Goal: Task Accomplishment & Management: Use online tool/utility

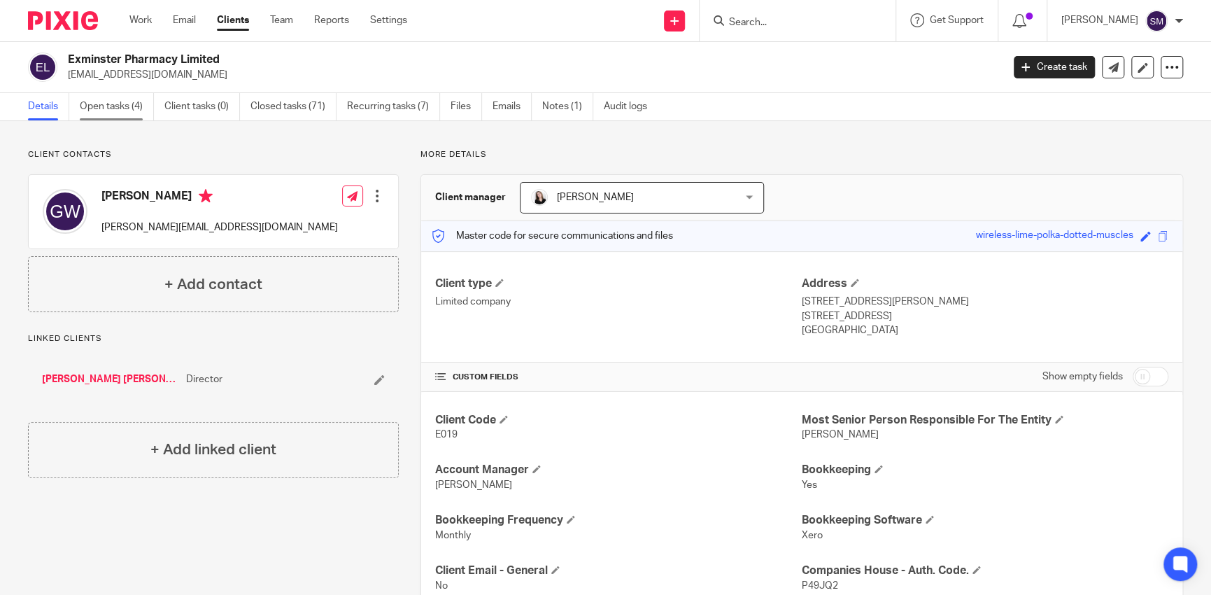
click at [97, 107] on link "Open tasks (4)" at bounding box center [117, 106] width 74 height 27
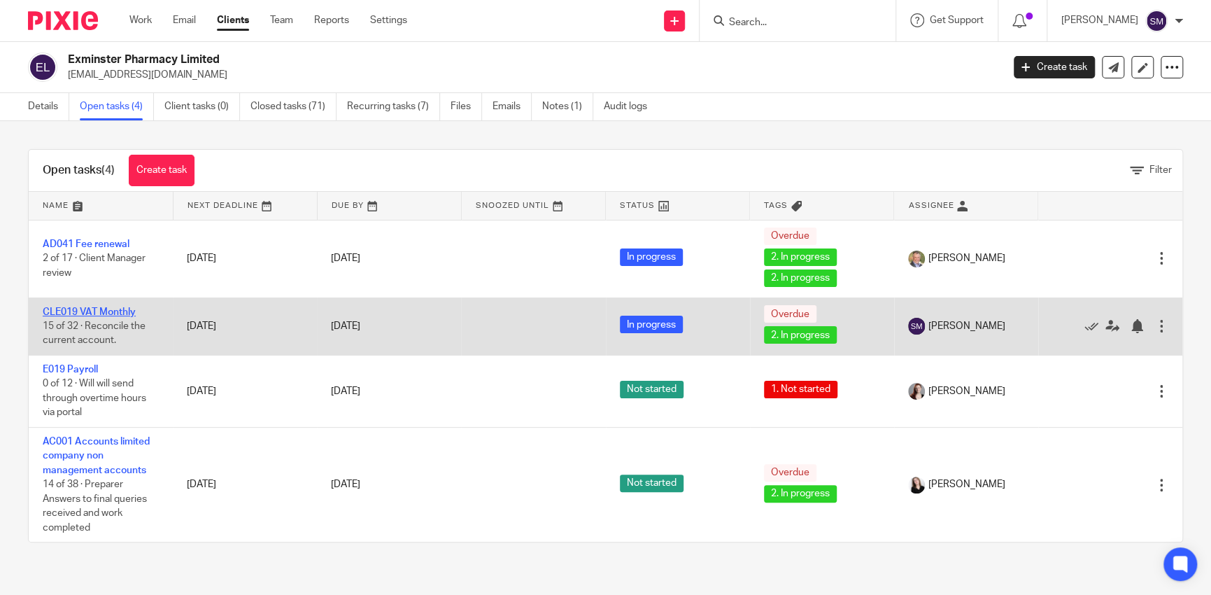
click at [84, 314] on link "CLE019 VAT Monthly" at bounding box center [89, 312] width 93 height 10
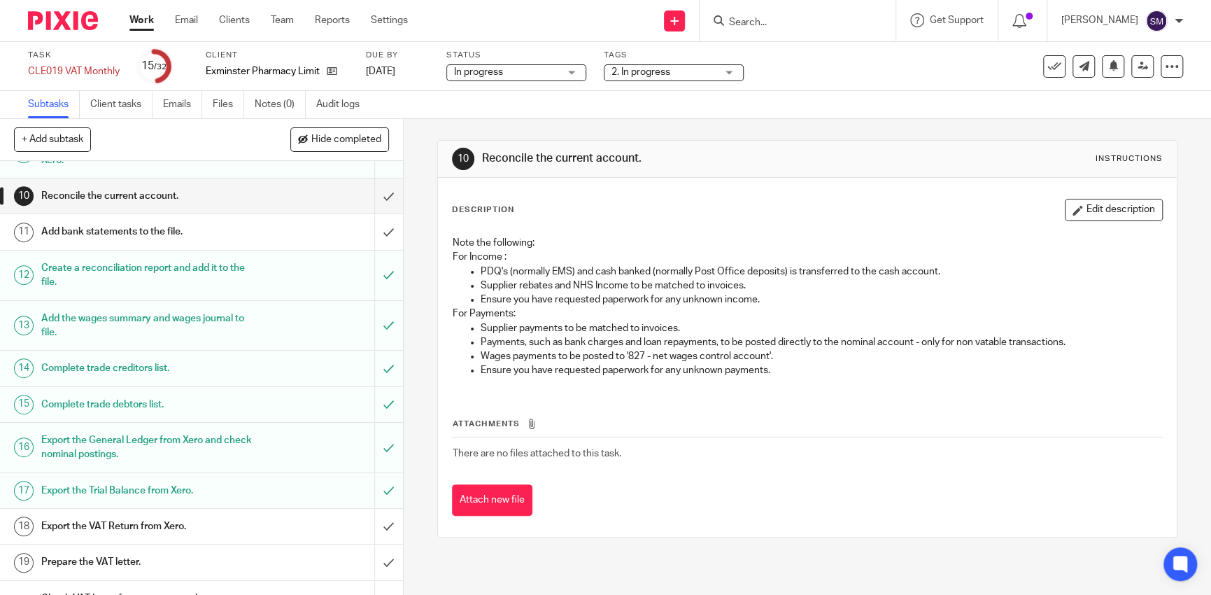
scroll to position [350, 0]
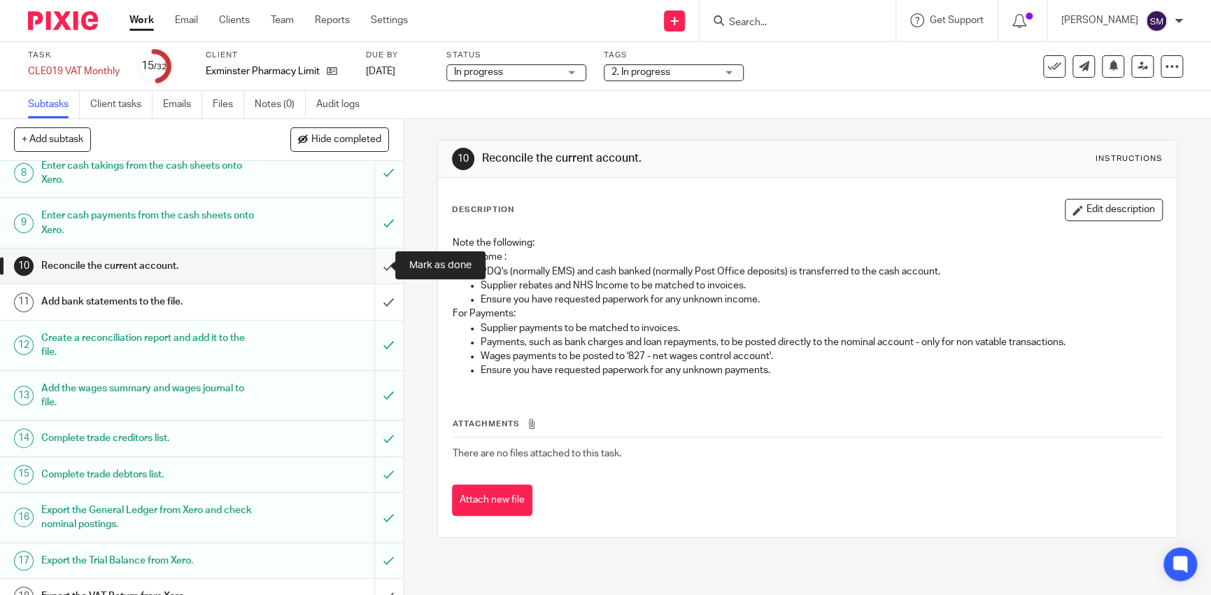
click at [372, 270] on input "submit" at bounding box center [201, 265] width 403 height 35
click at [372, 293] on input "submit" at bounding box center [201, 301] width 403 height 35
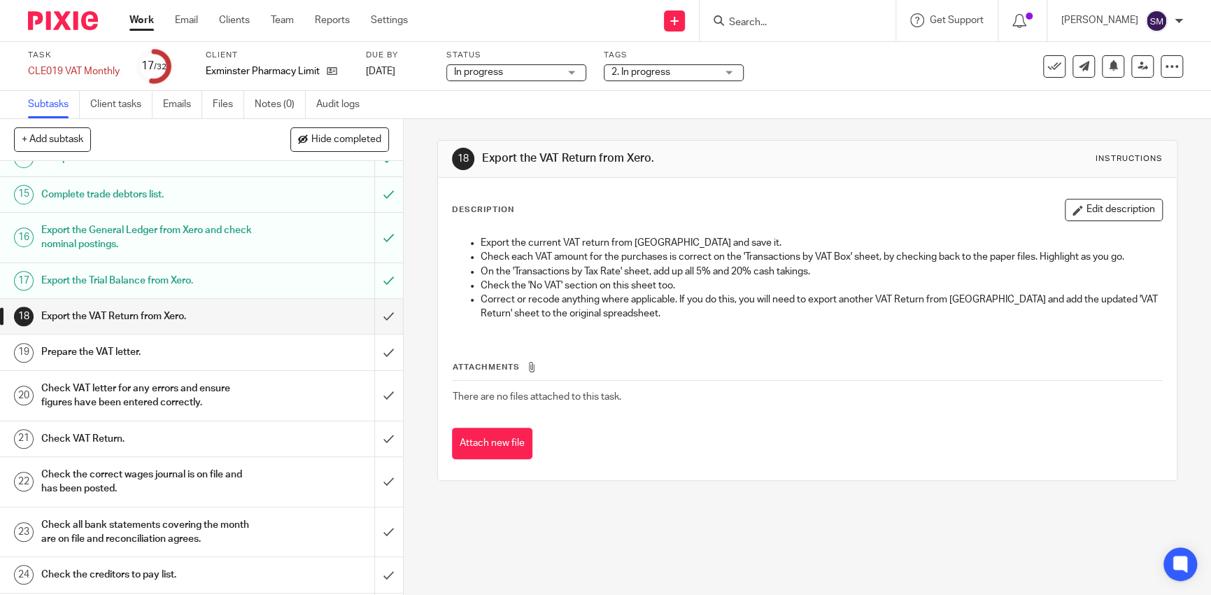
scroll to position [280, 0]
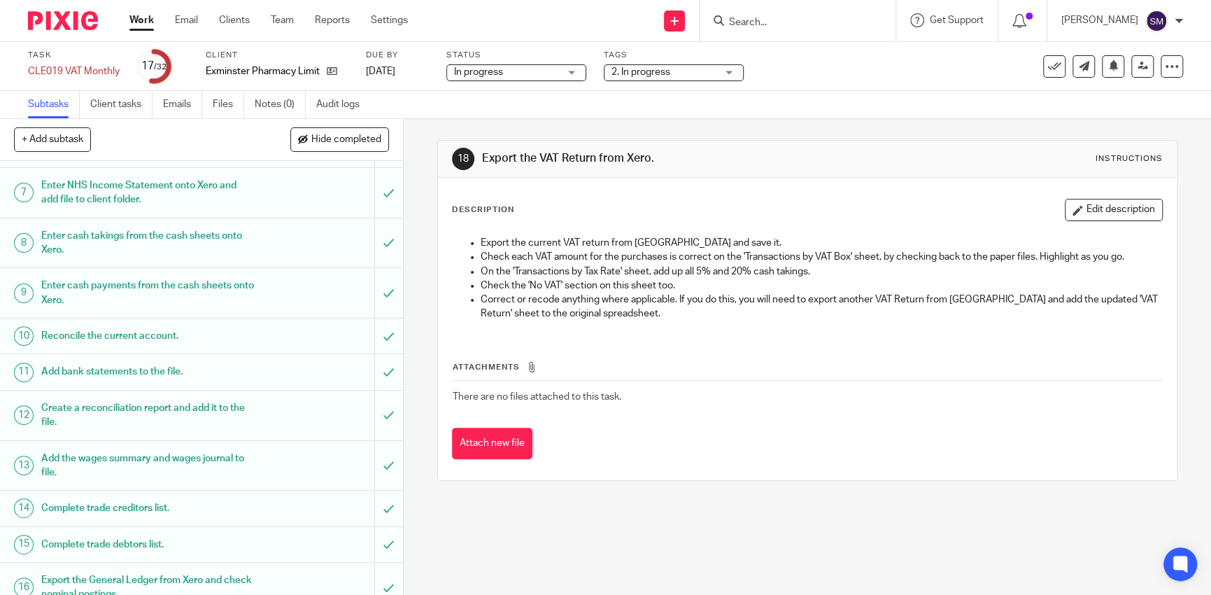
click at [762, 33] on div at bounding box center [798, 20] width 196 height 41
click at [761, 26] on input "Search" at bounding box center [791, 23] width 126 height 13
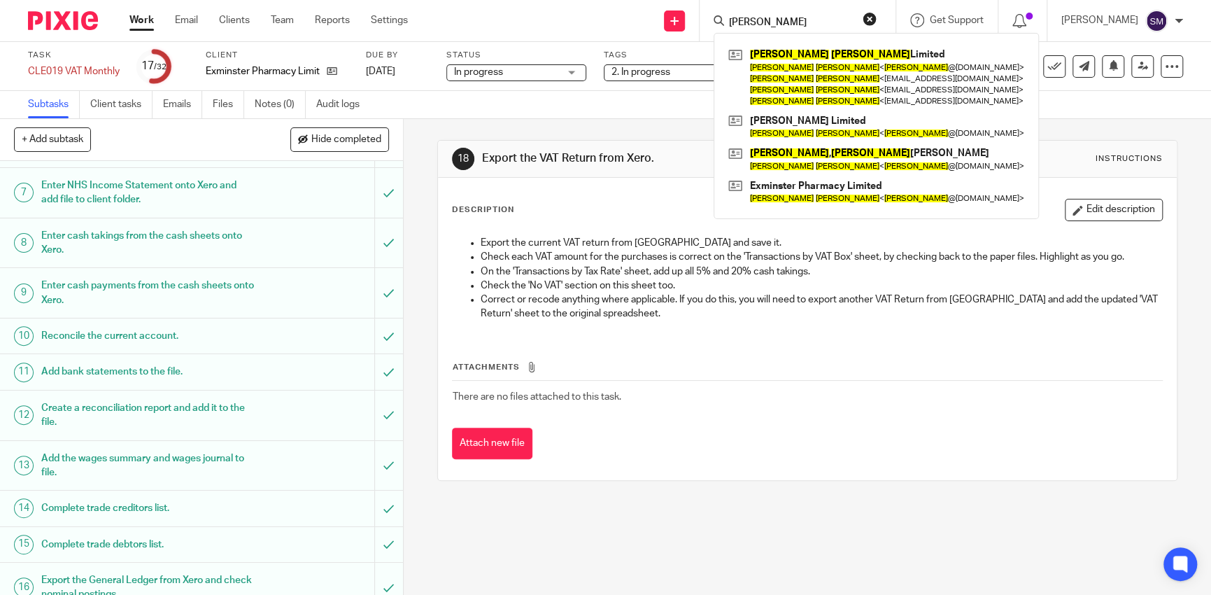
type input "george wickham"
click button "submit" at bounding box center [0, 0] width 0 height 0
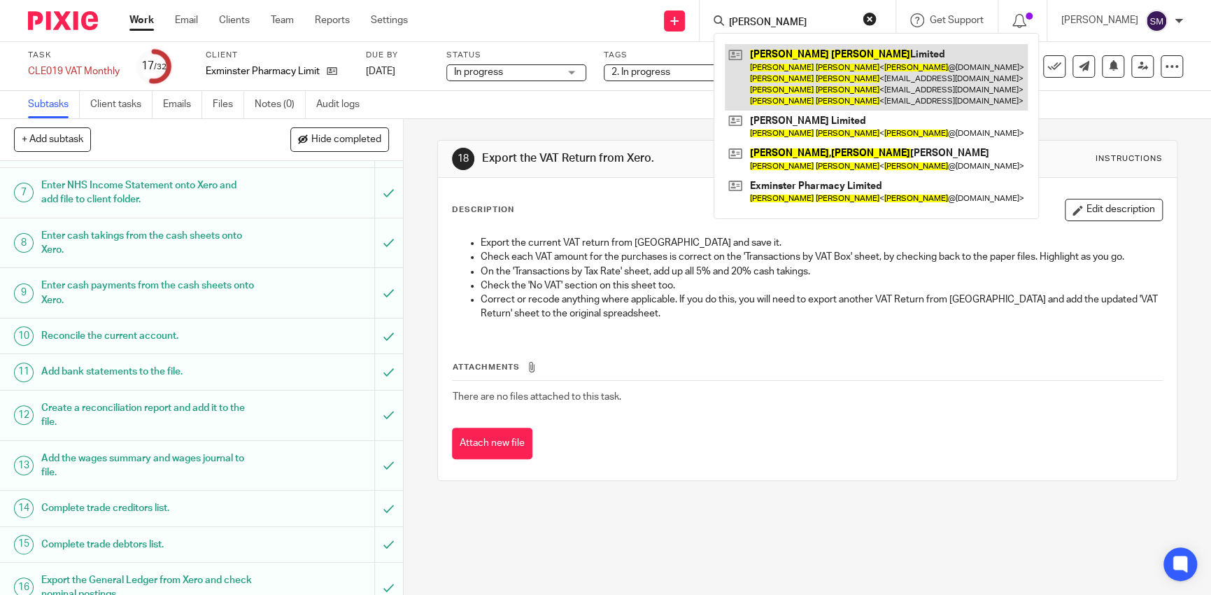
click at [787, 91] on link at bounding box center [876, 77] width 303 height 66
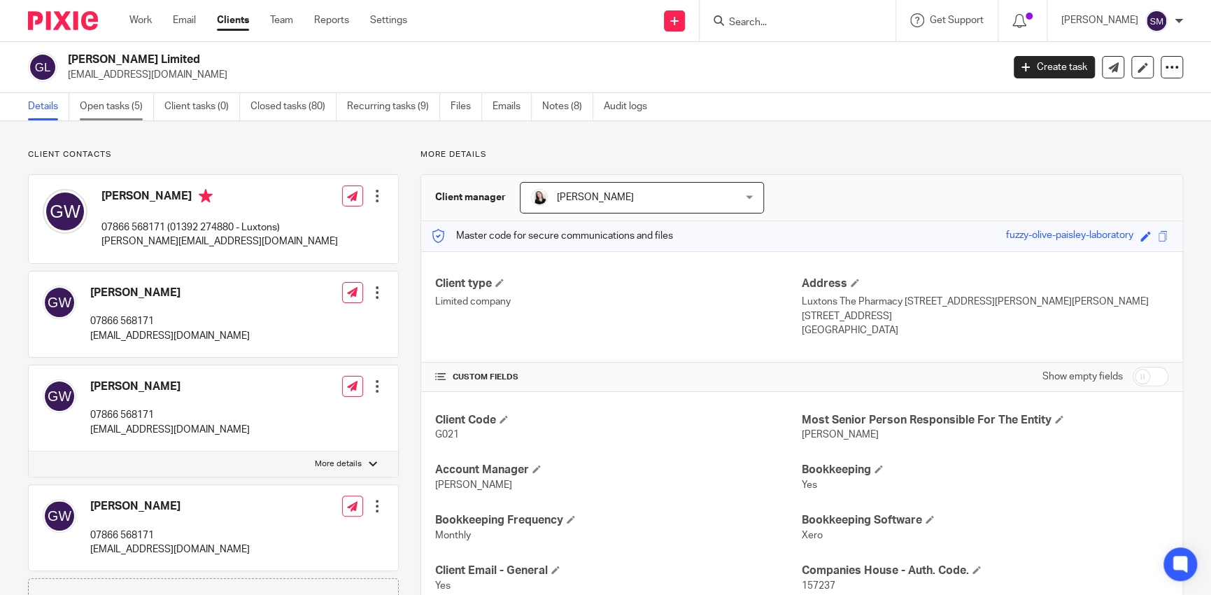
click at [147, 108] on link "Open tasks (5)" at bounding box center [117, 106] width 74 height 27
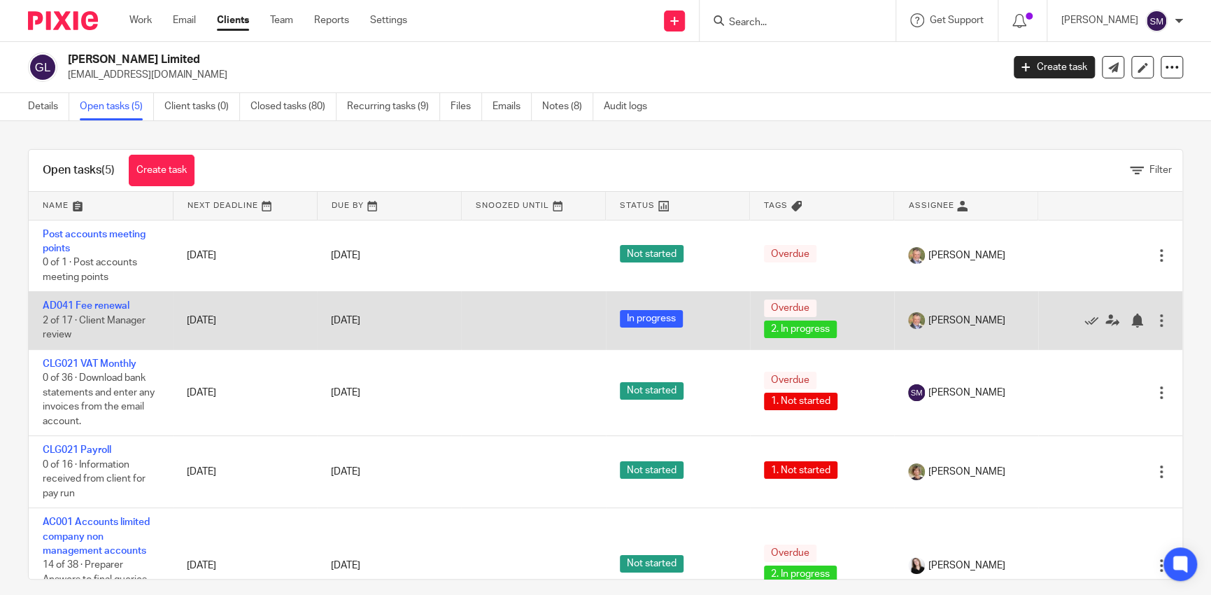
scroll to position [43, 0]
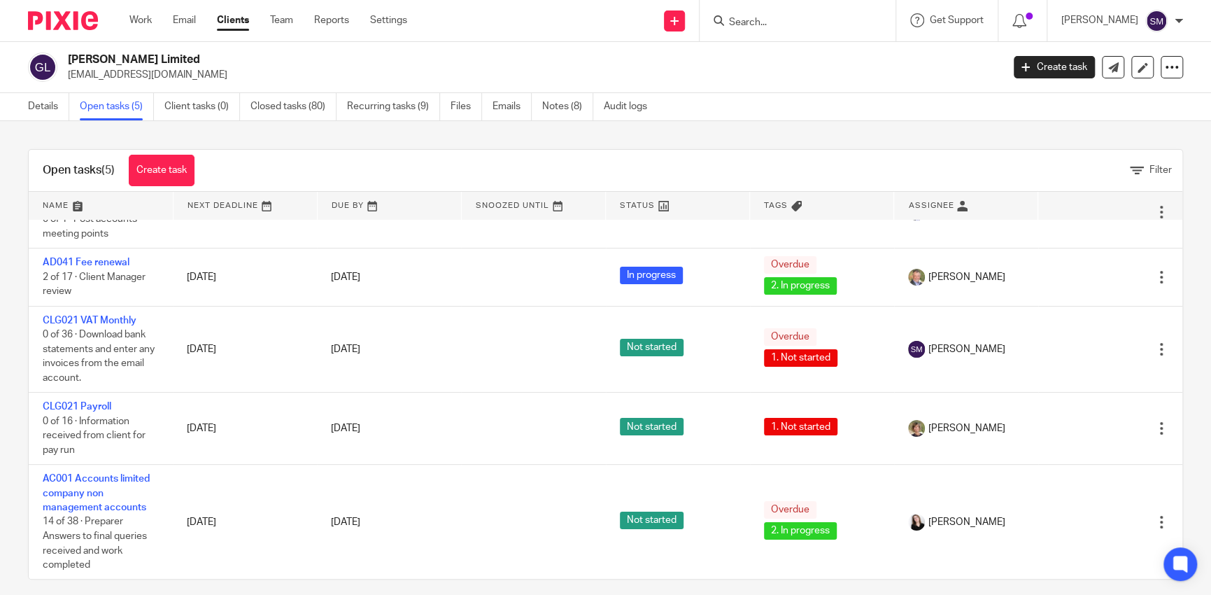
click at [127, 108] on link "Open tasks (5)" at bounding box center [117, 106] width 74 height 27
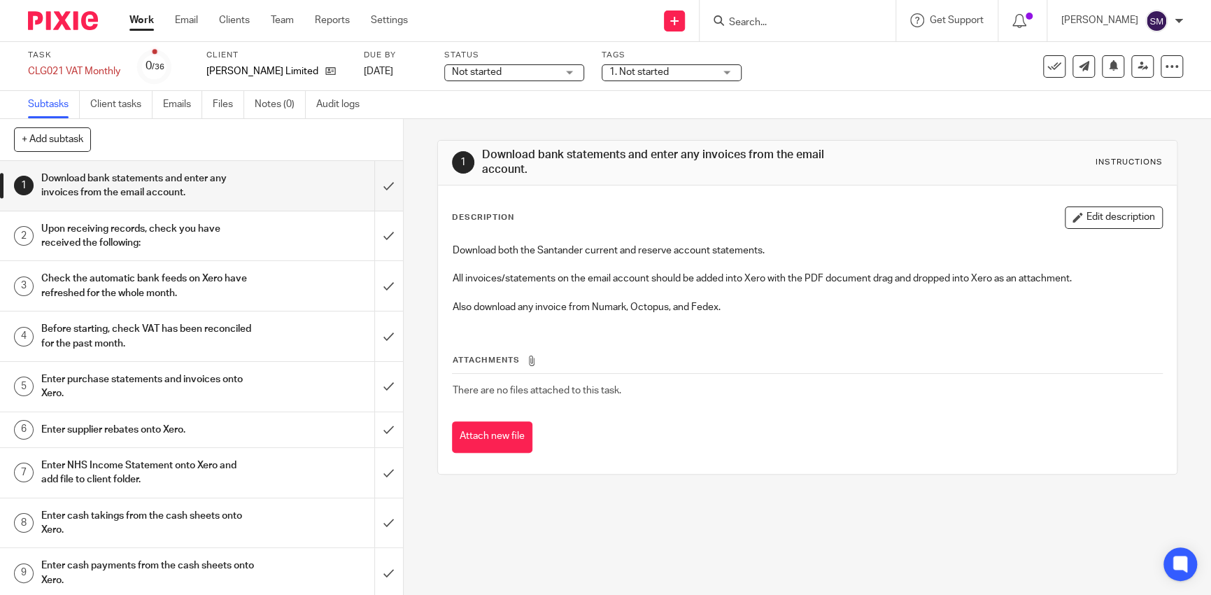
click at [525, 70] on span "Not started" at bounding box center [504, 72] width 105 height 15
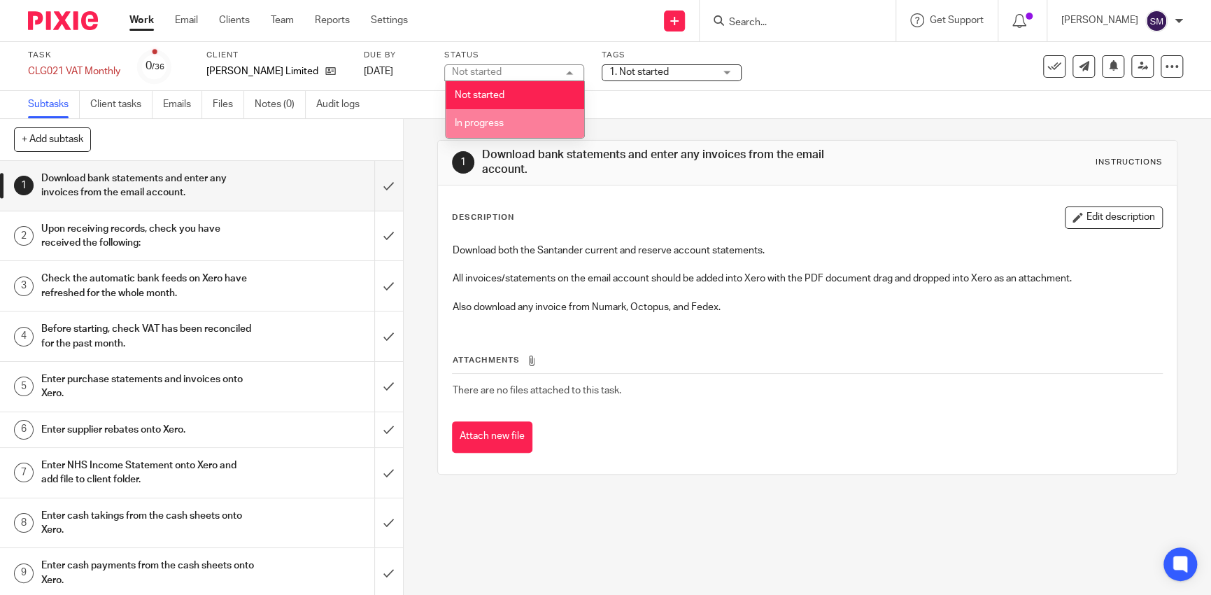
click at [538, 126] on li "In progress" at bounding box center [515, 123] width 139 height 29
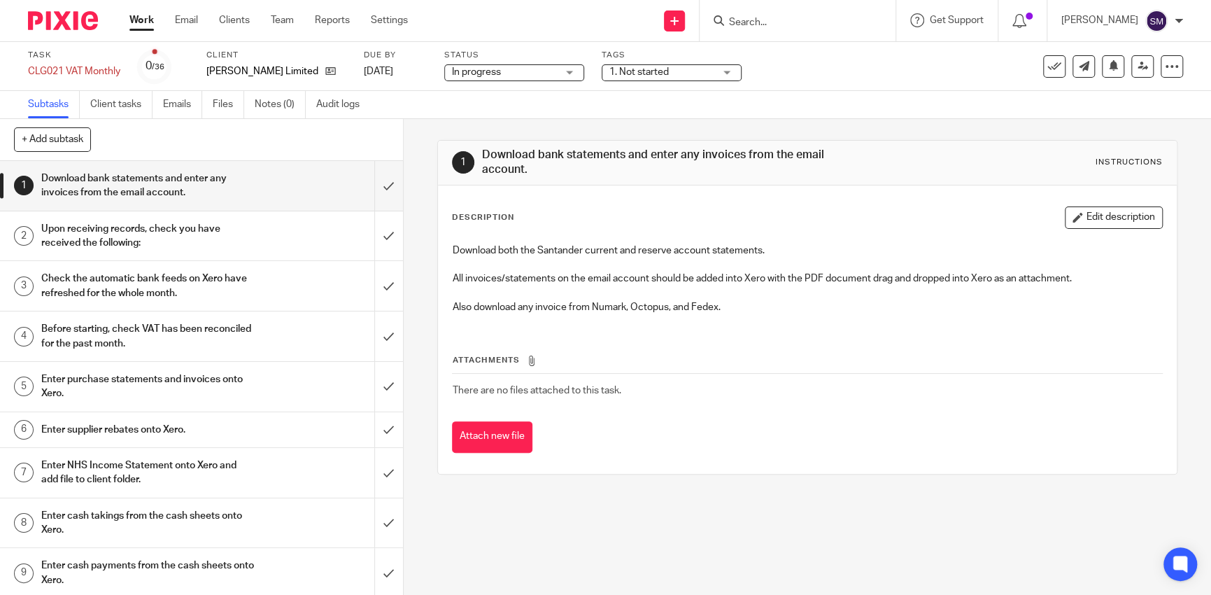
click at [700, 76] on span "1. Not started" at bounding box center [661, 72] width 105 height 15
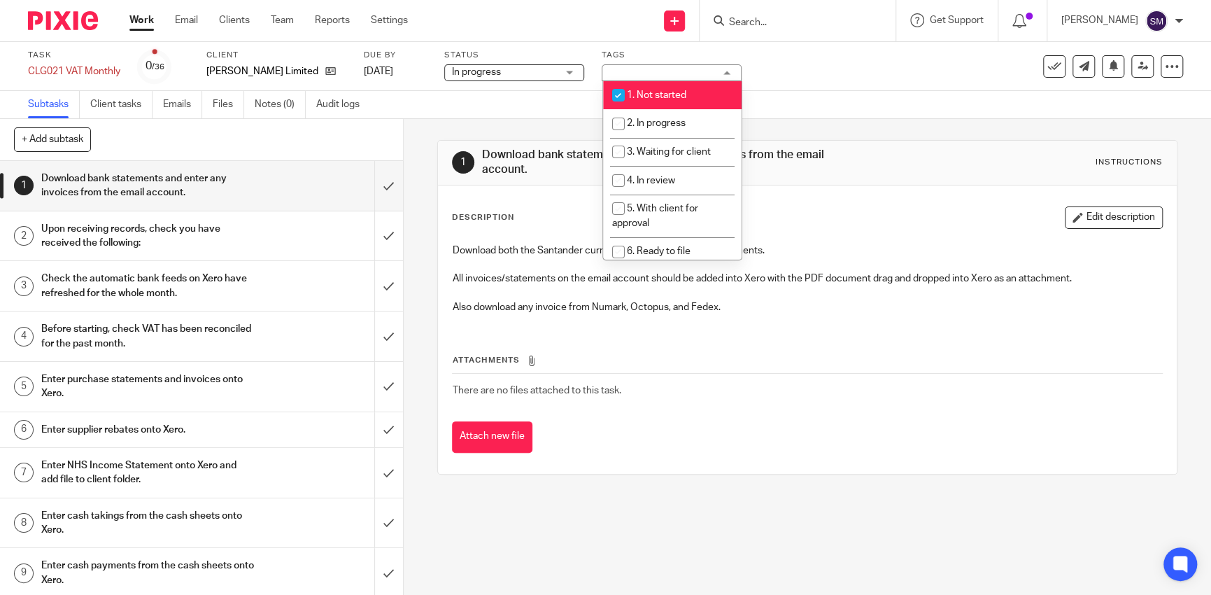
click at [614, 87] on input "checkbox" at bounding box center [618, 95] width 27 height 27
checkbox input "false"
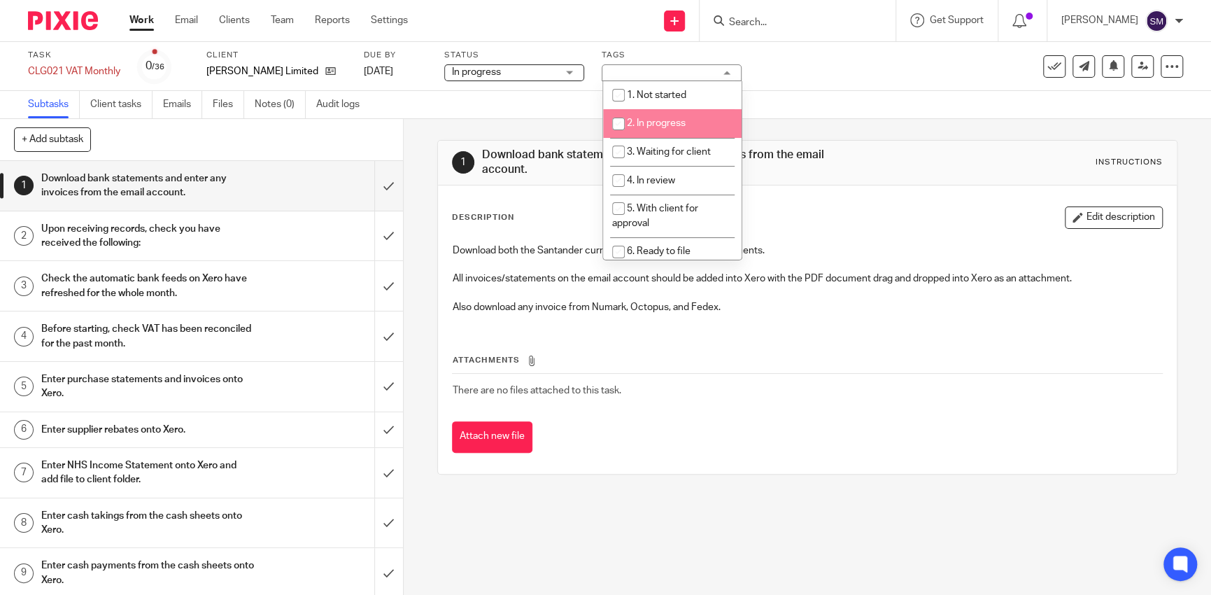
click at [621, 118] on input "checkbox" at bounding box center [618, 124] width 27 height 27
checkbox input "true"
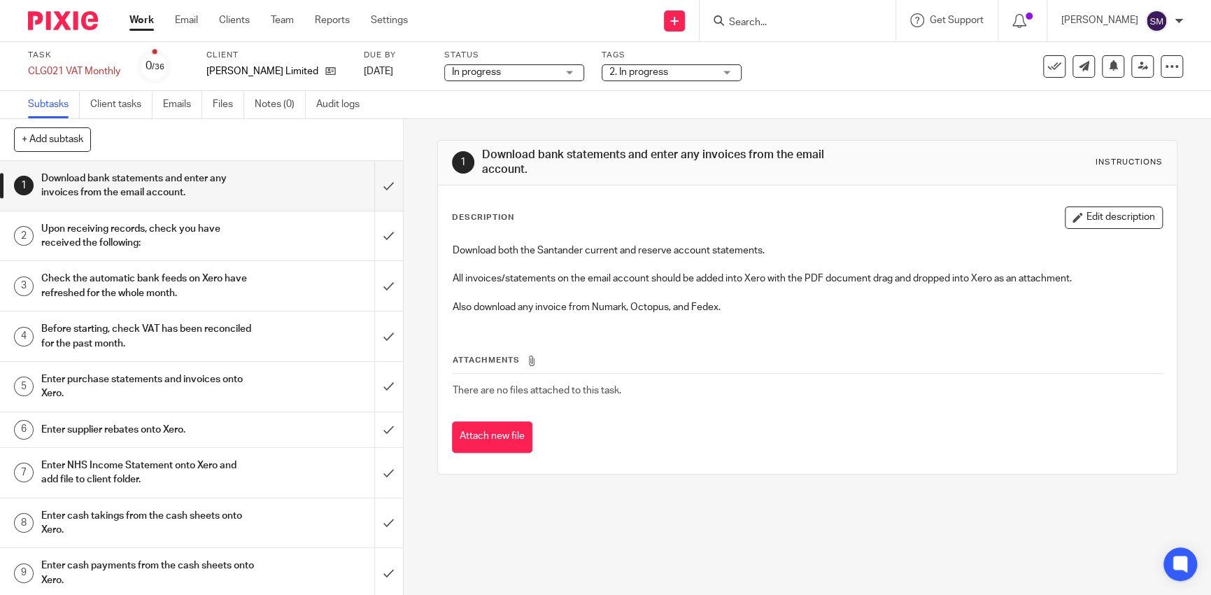
click at [571, 125] on div "1 Download bank statements and enter any invoices from the email account. Instr…" at bounding box center [807, 307] width 740 height 376
click at [362, 192] on input "submit" at bounding box center [201, 186] width 403 height 50
click at [369, 228] on input "submit" at bounding box center [201, 236] width 403 height 50
drag, startPoint x: 369, startPoint y: 283, endPoint x: 372, endPoint y: 326, distance: 43.5
click at [369, 283] on input "submit" at bounding box center [201, 286] width 403 height 50
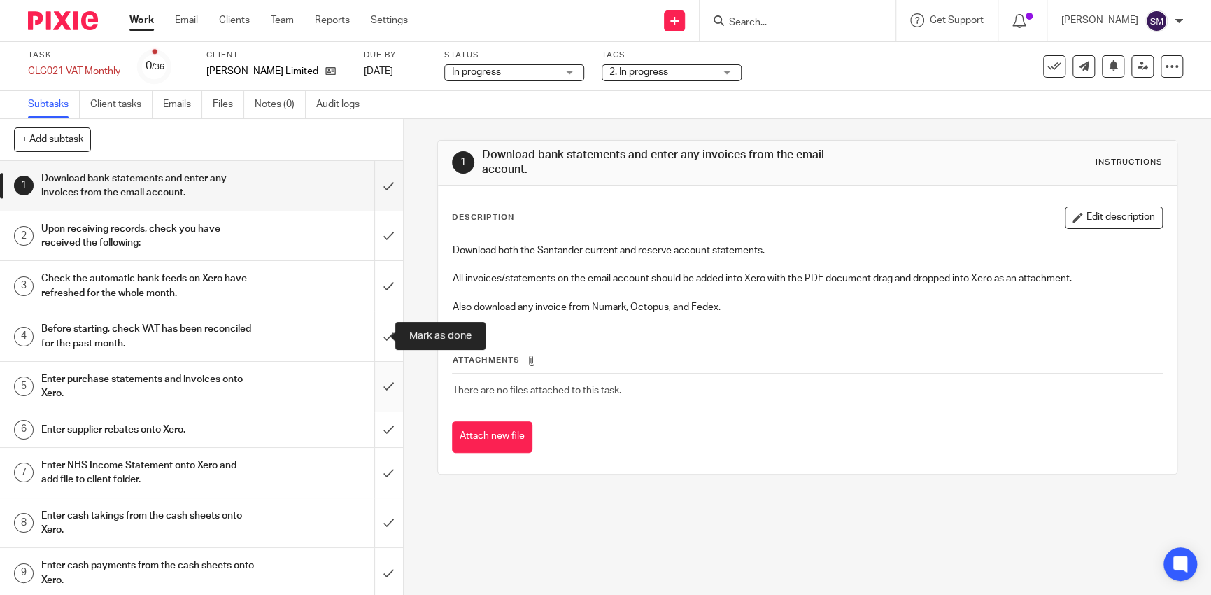
drag, startPoint x: 370, startPoint y: 339, endPoint x: 369, endPoint y: 372, distance: 32.9
click at [372, 340] on input "submit" at bounding box center [201, 336] width 403 height 50
click at [375, 388] on input "submit" at bounding box center [201, 387] width 403 height 50
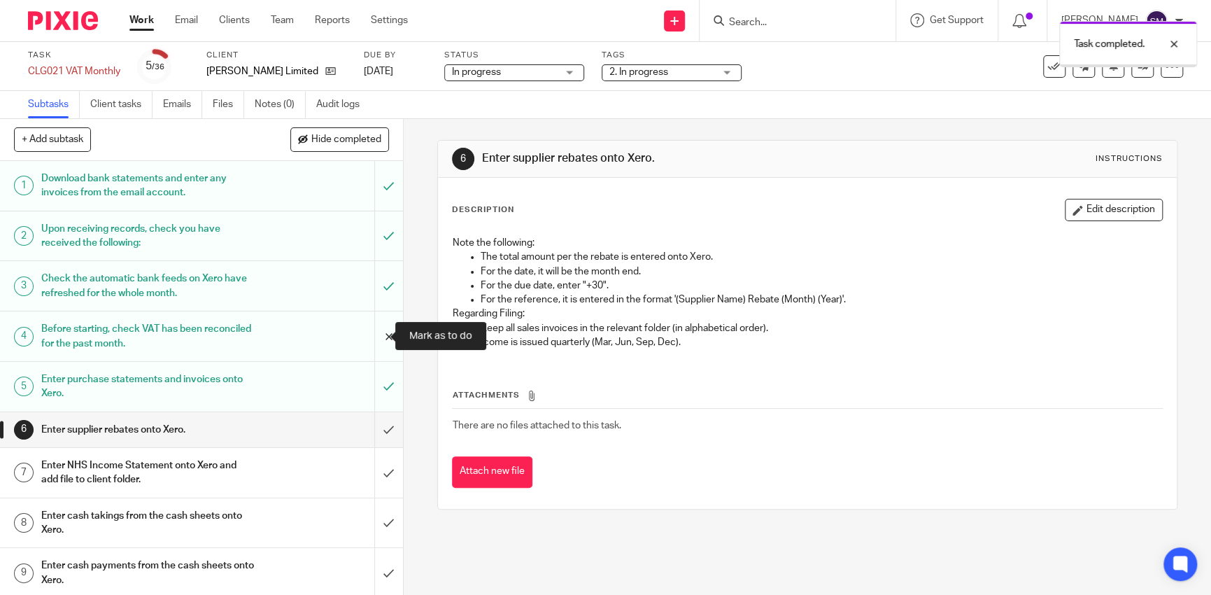
scroll to position [70, 0]
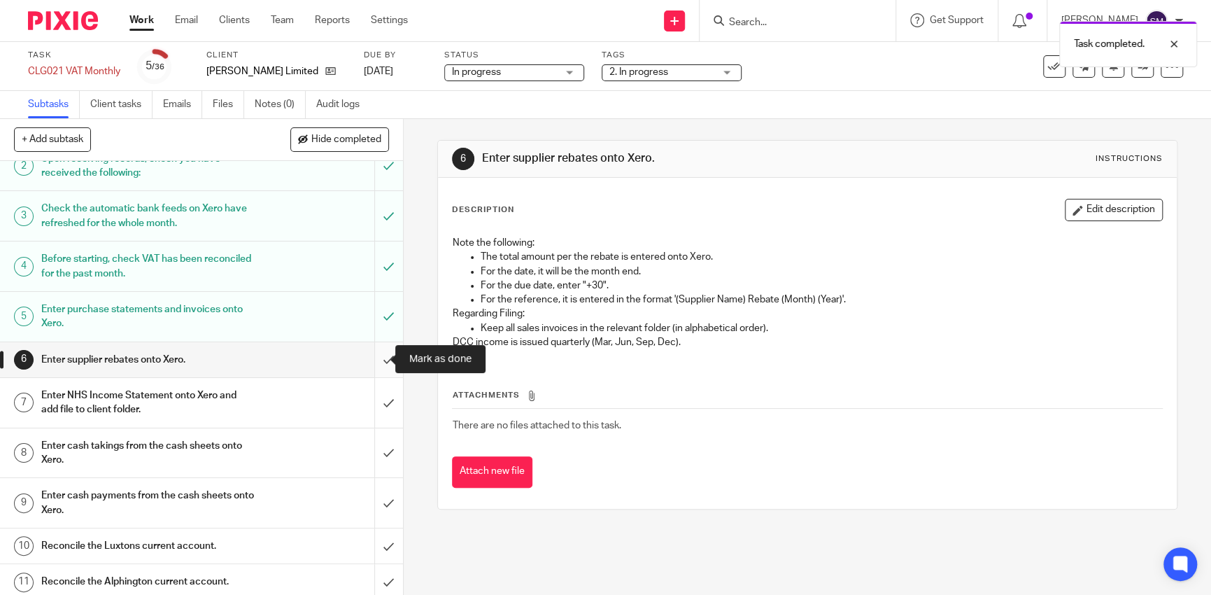
click at [369, 359] on input "submit" at bounding box center [201, 359] width 403 height 35
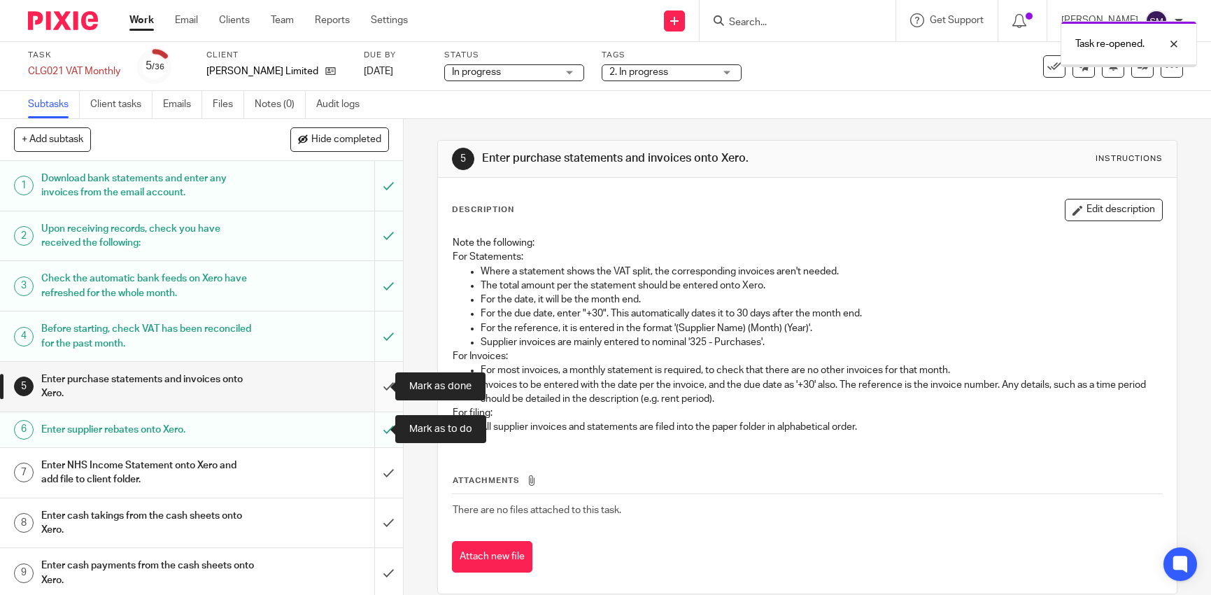
click at [382, 391] on input "submit" at bounding box center [201, 387] width 403 height 50
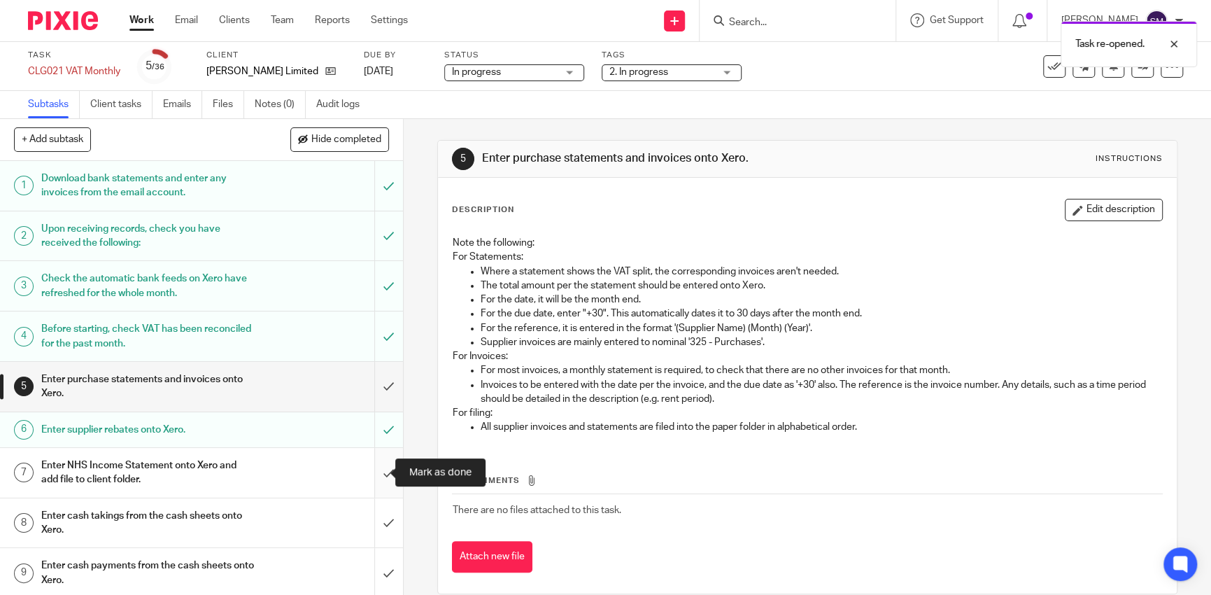
click at [367, 462] on input "submit" at bounding box center [201, 473] width 403 height 50
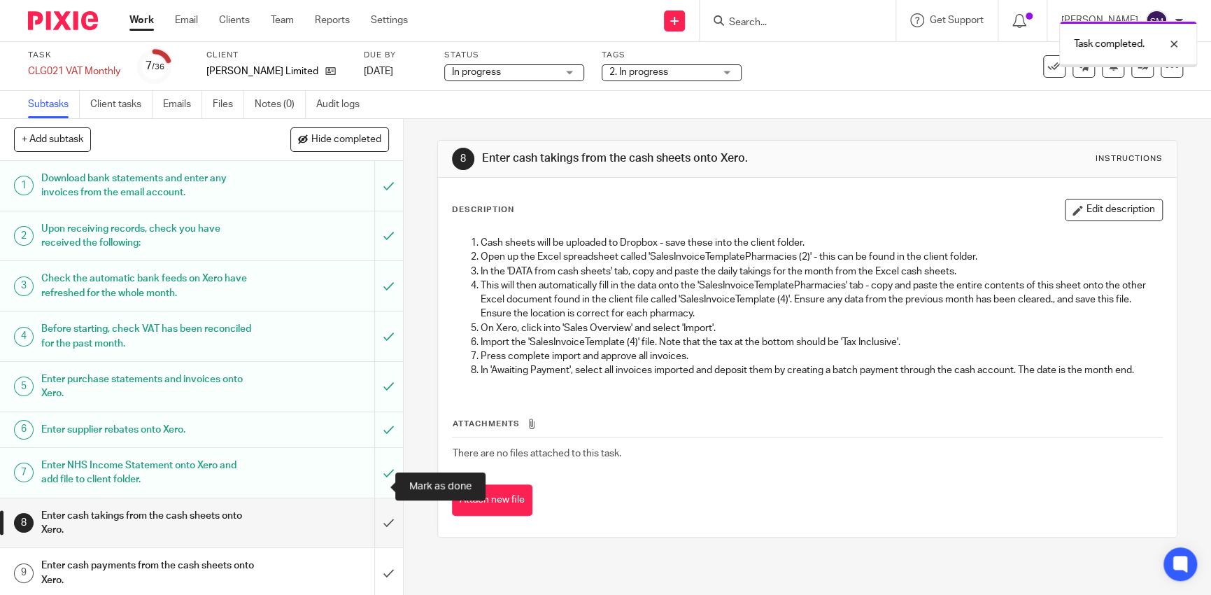
scroll to position [280, 0]
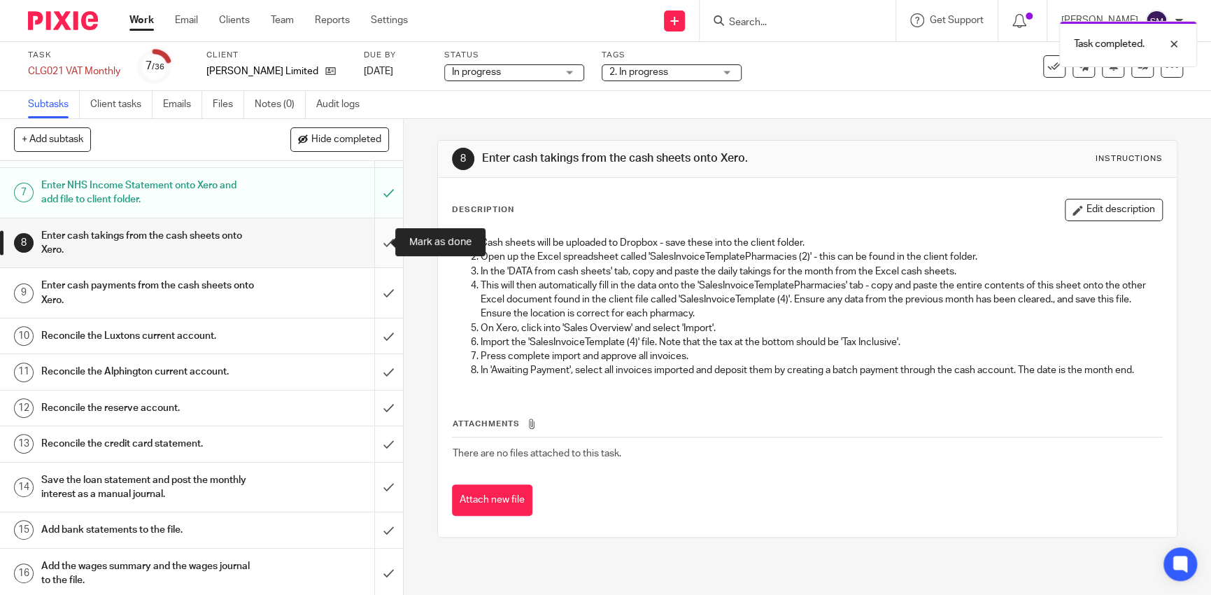
click at [371, 249] on input "submit" at bounding box center [201, 243] width 403 height 50
click at [381, 295] on input "submit" at bounding box center [201, 293] width 403 height 50
click at [375, 330] on input "submit" at bounding box center [201, 335] width 403 height 35
click at [370, 373] on input "submit" at bounding box center [201, 371] width 403 height 35
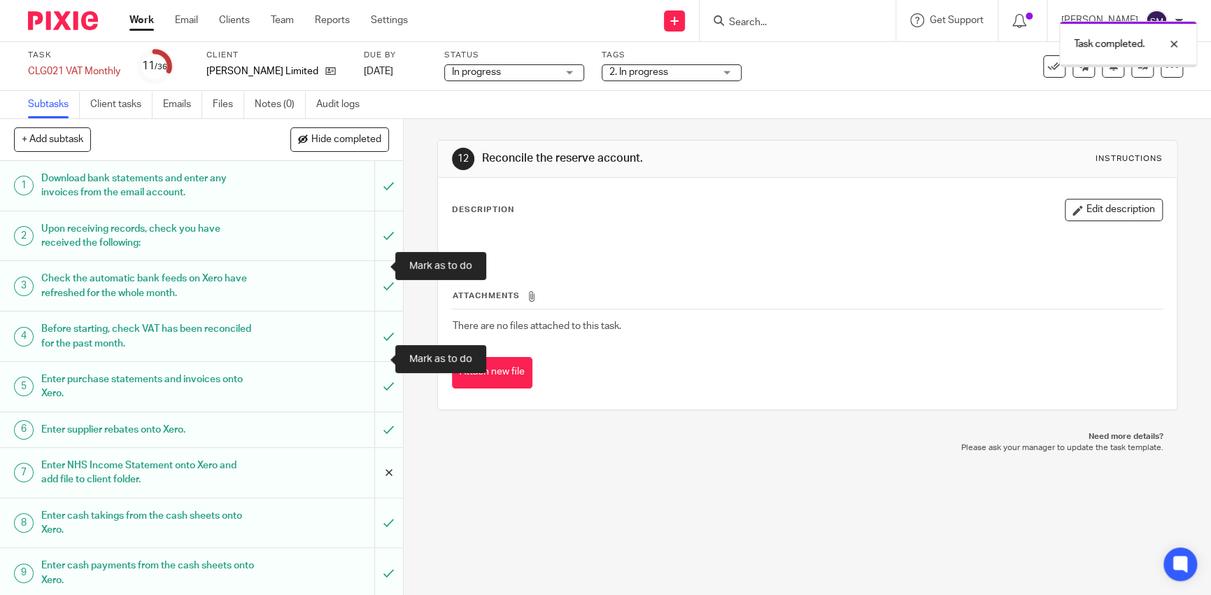
scroll to position [210, 0]
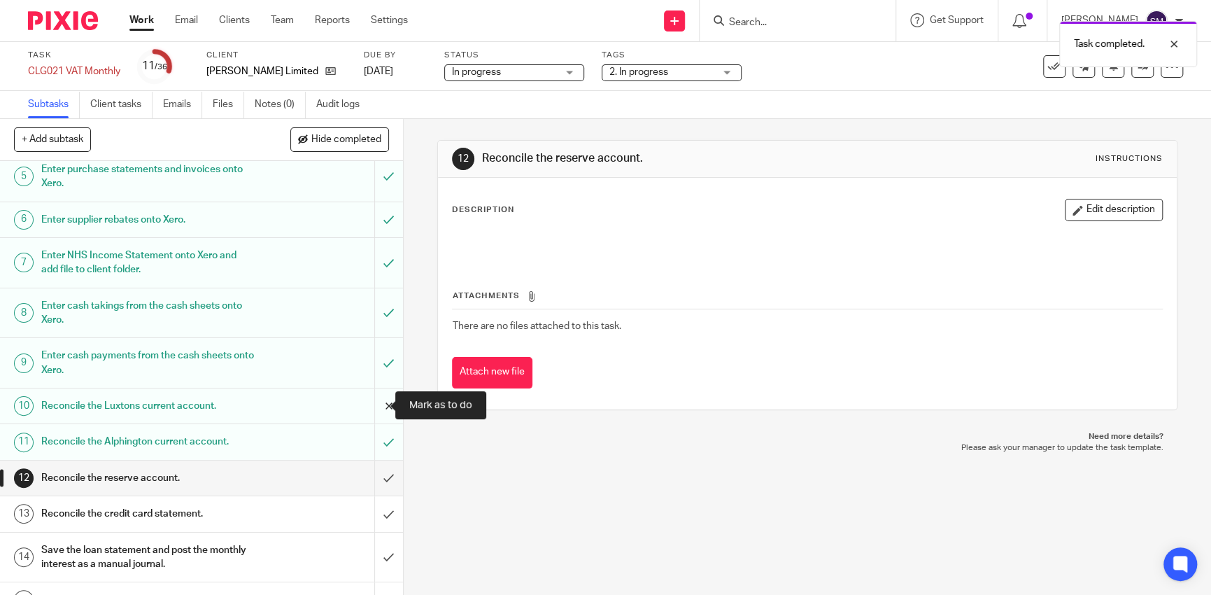
click at [376, 399] on input "submit" at bounding box center [201, 405] width 403 height 35
click at [362, 474] on input "submit" at bounding box center [201, 477] width 403 height 35
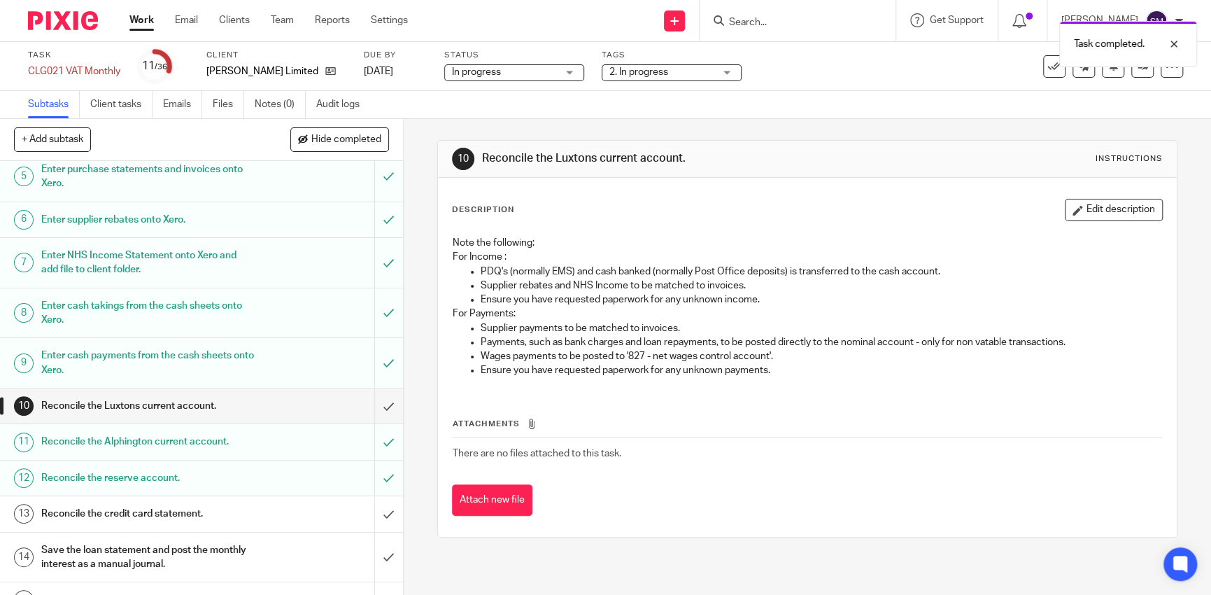
scroll to position [280, 0]
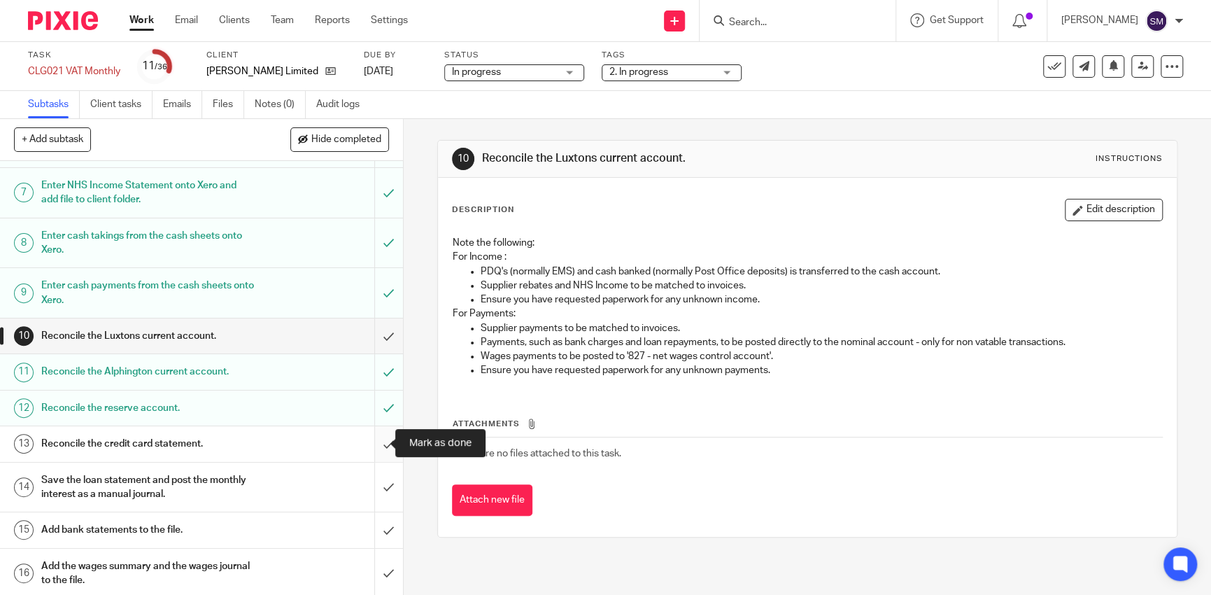
click at [372, 447] on input "submit" at bounding box center [201, 443] width 403 height 35
click at [371, 479] on input "submit" at bounding box center [201, 487] width 403 height 50
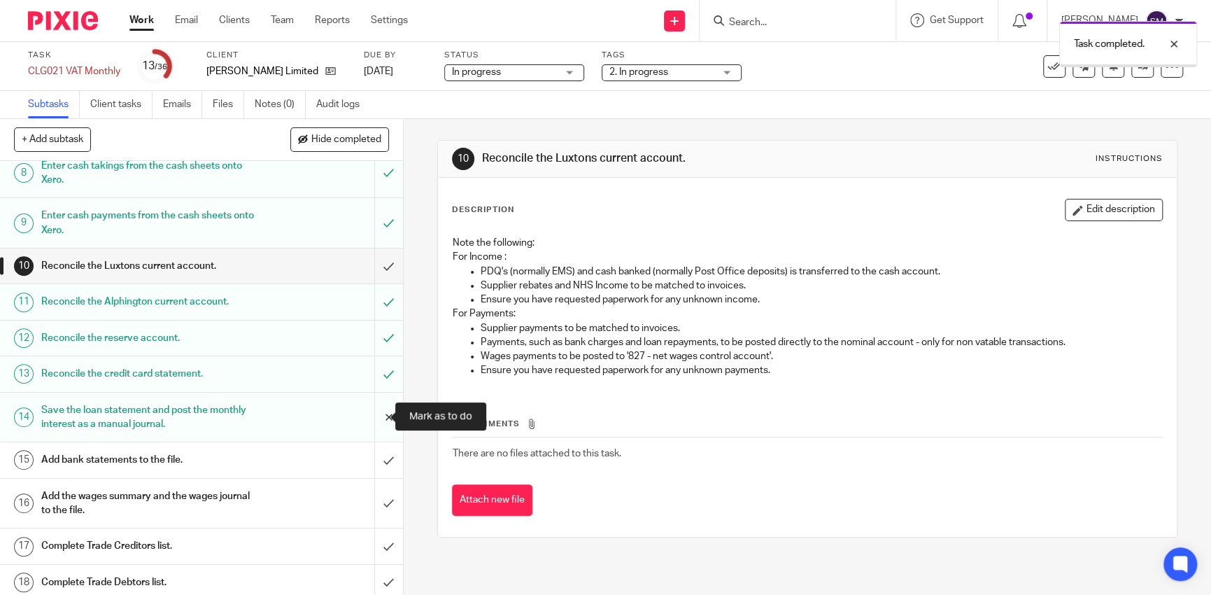
scroll to position [420, 0]
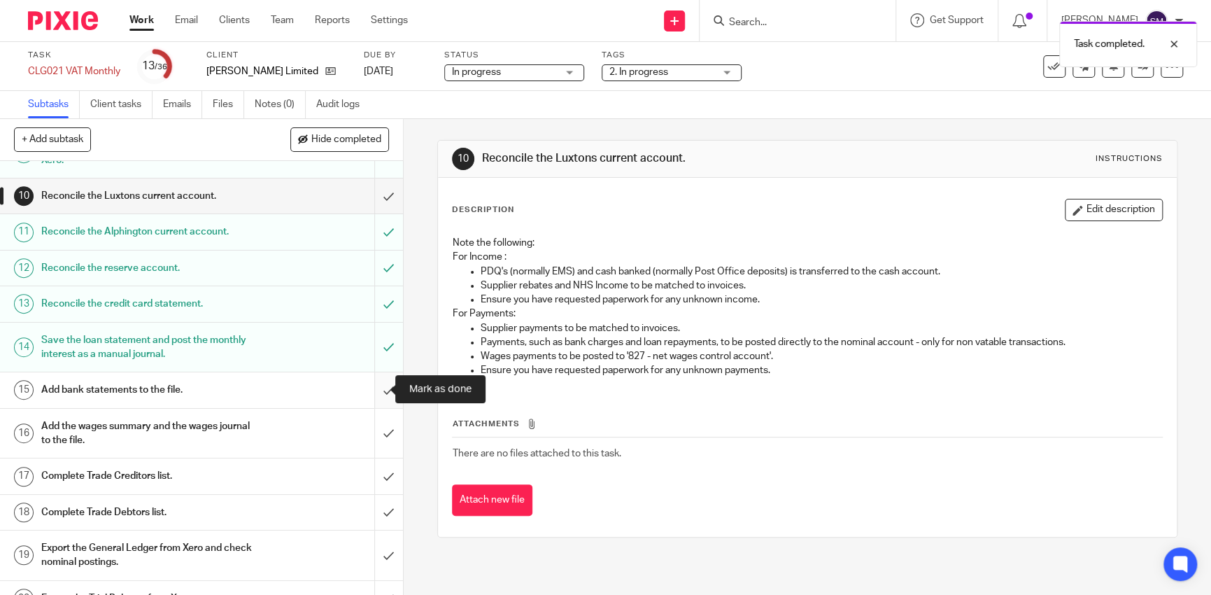
click at [369, 394] on input "submit" at bounding box center [201, 389] width 403 height 35
click at [377, 444] on input "submit" at bounding box center [201, 434] width 403 height 50
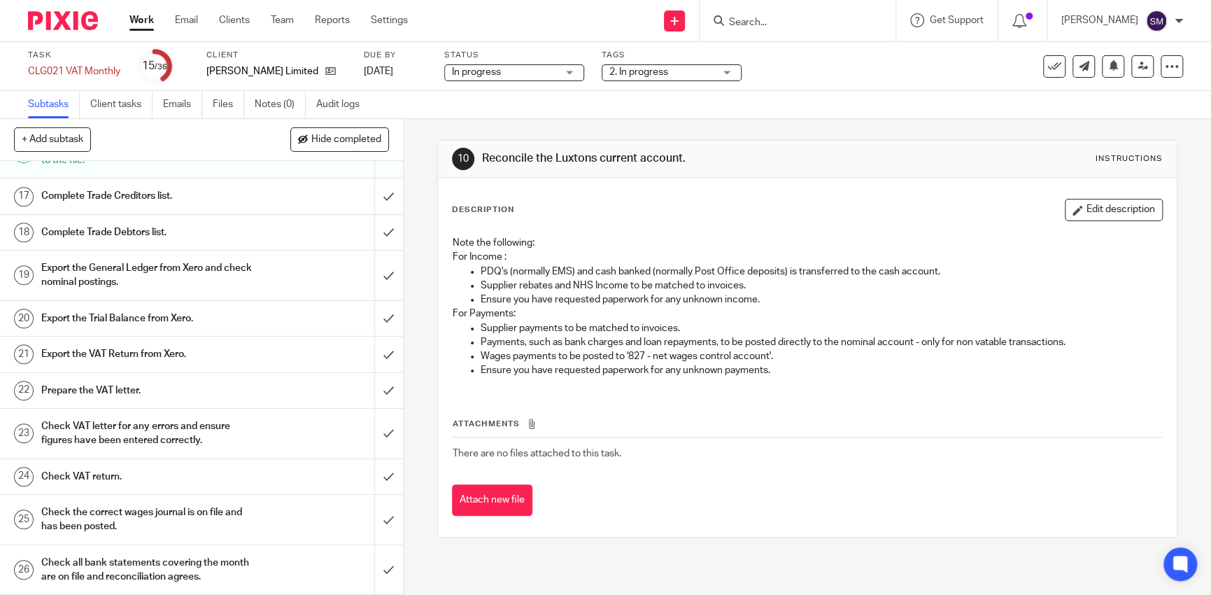
scroll to position [560, 0]
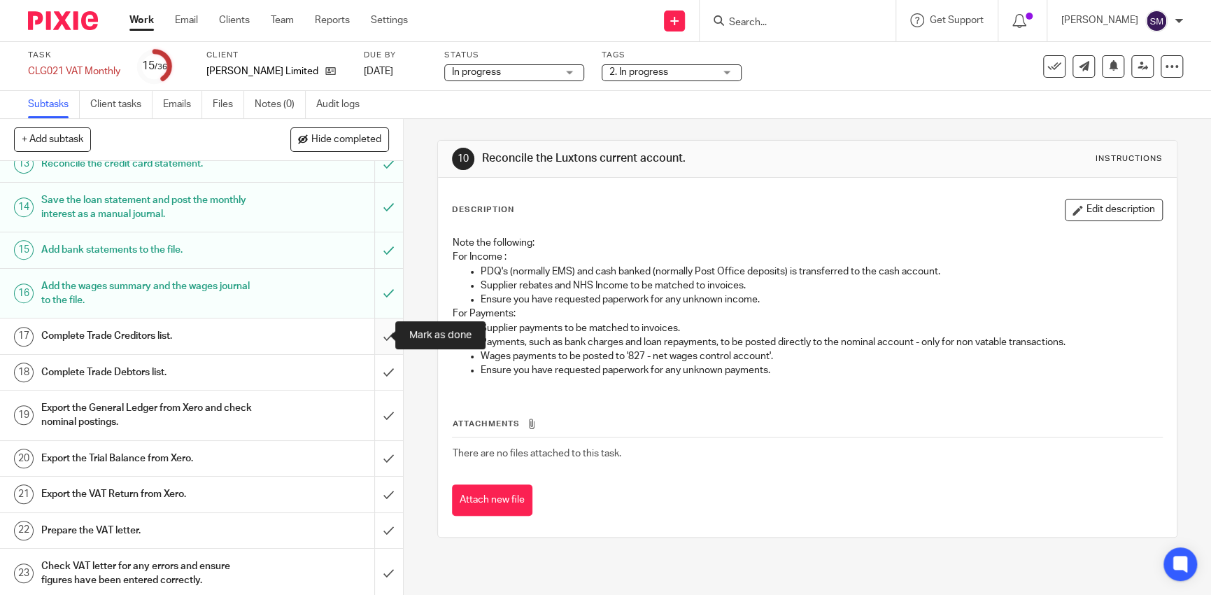
click at [365, 338] on input "submit" at bounding box center [201, 335] width 403 height 35
click at [380, 375] on input "submit" at bounding box center [201, 372] width 403 height 35
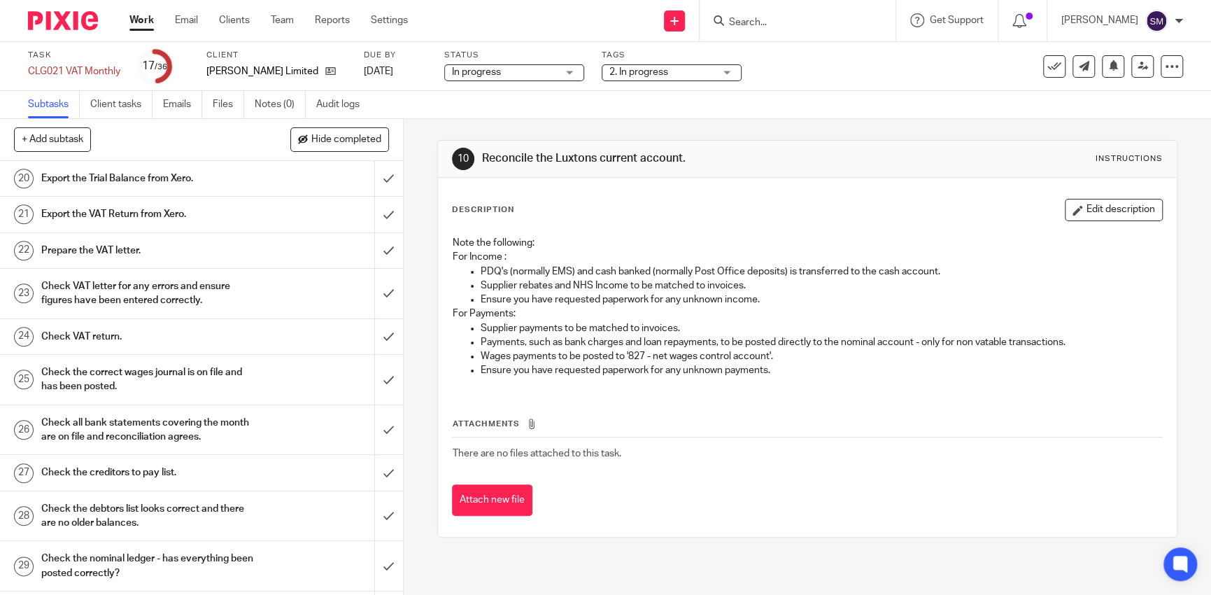
scroll to position [1141, 0]
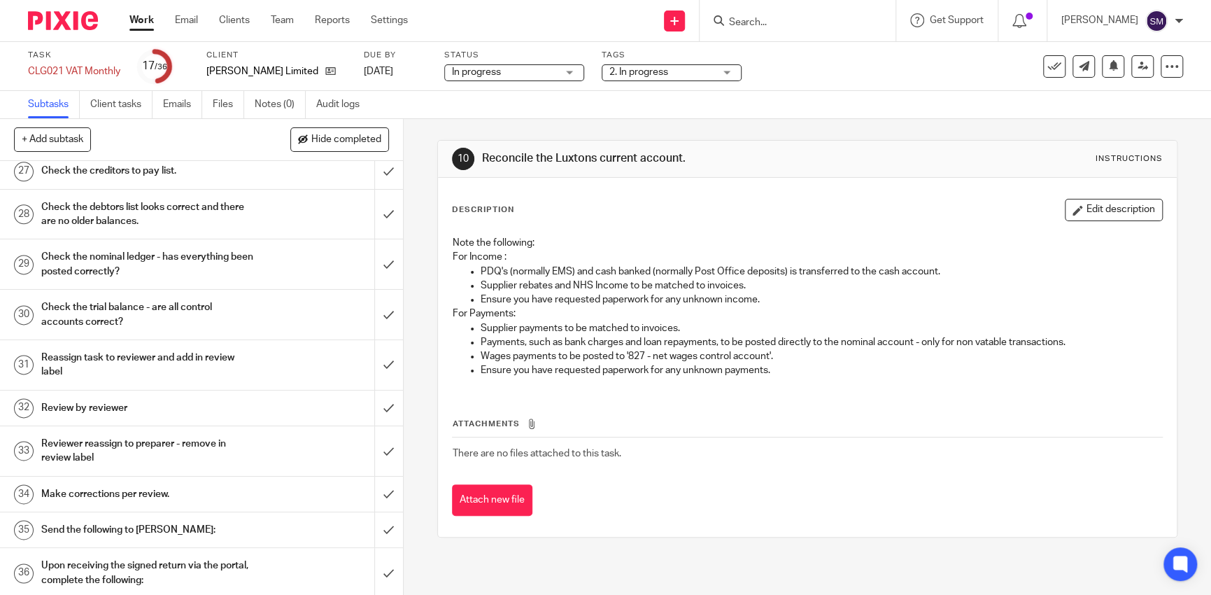
click at [224, 535] on h1 "Send the following to George:" at bounding box center [147, 529] width 213 height 21
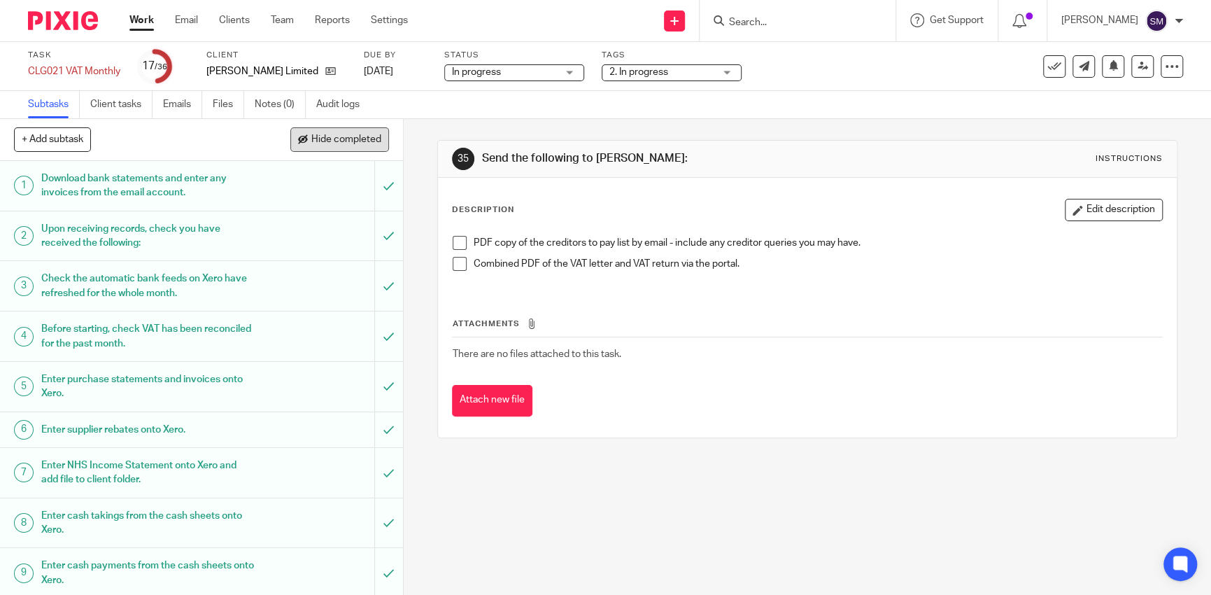
click at [302, 141] on span at bounding box center [303, 140] width 10 height 10
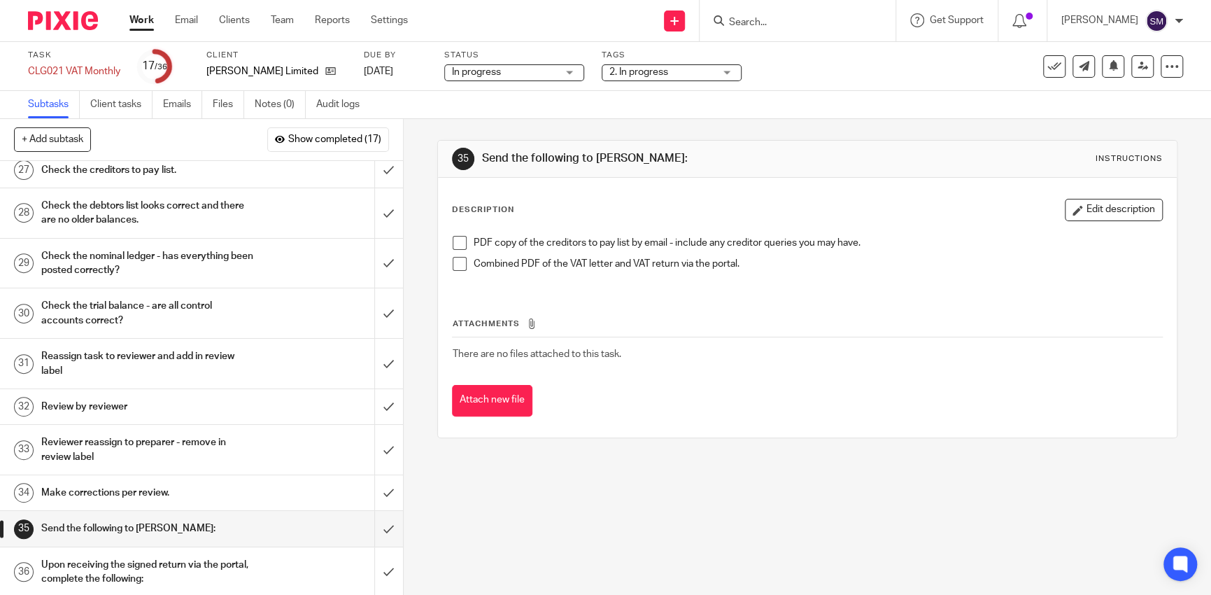
scroll to position [109, 0]
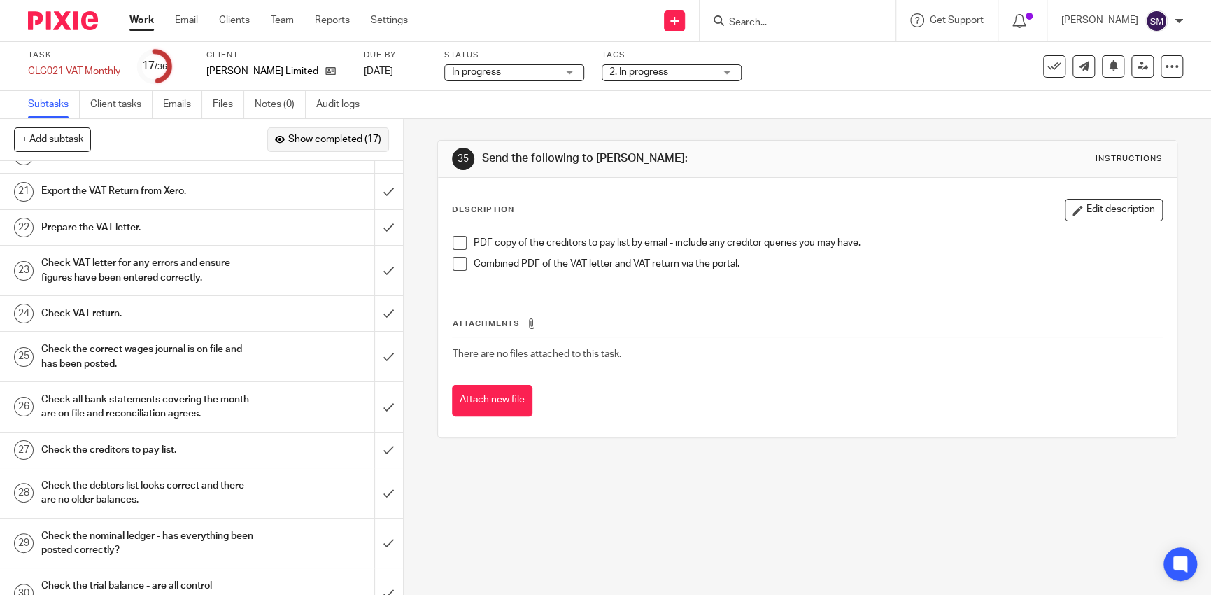
click at [318, 134] on span "Show completed (17)" at bounding box center [334, 139] width 93 height 11
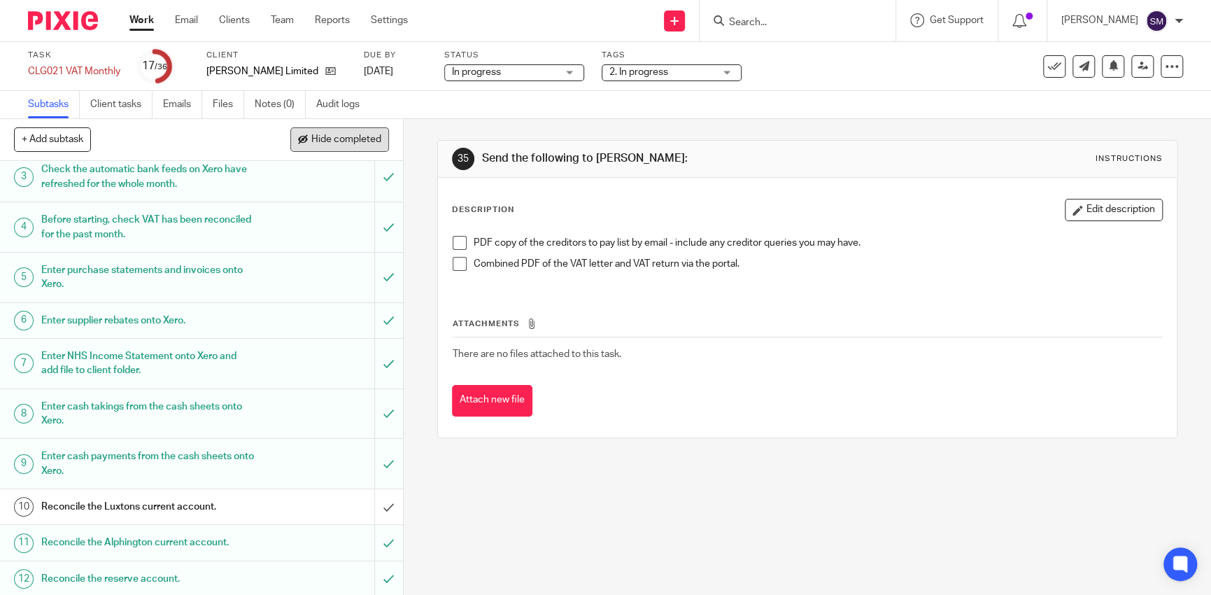
scroll to position [861, 0]
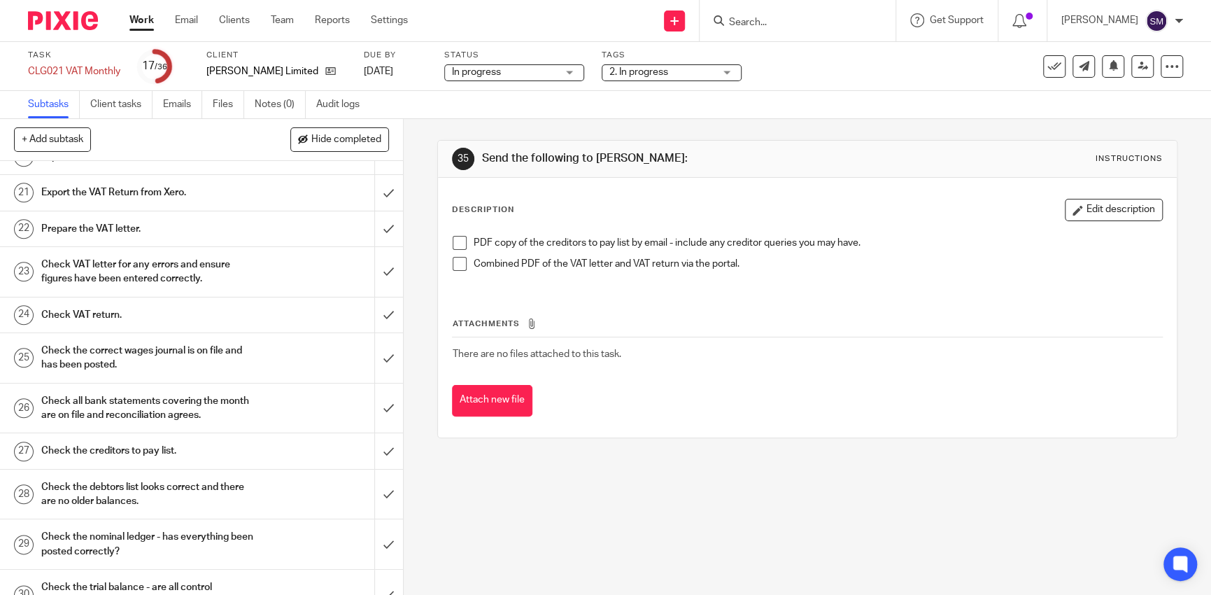
click at [73, 26] on img at bounding box center [63, 20] width 70 height 19
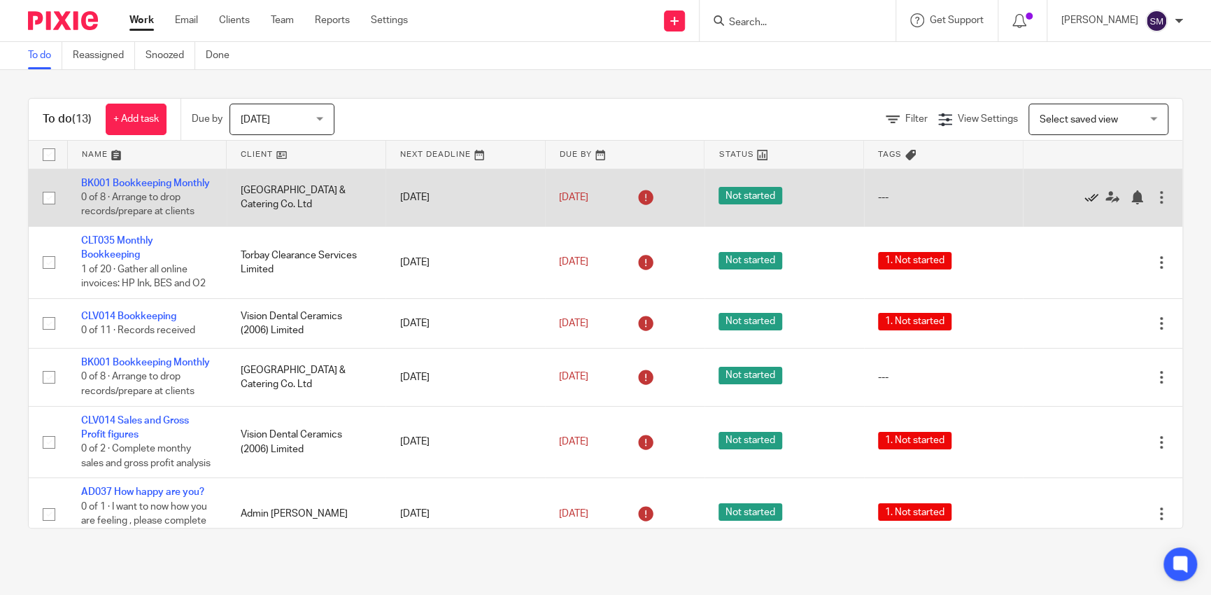
click at [1085, 197] on icon at bounding box center [1092, 197] width 14 height 14
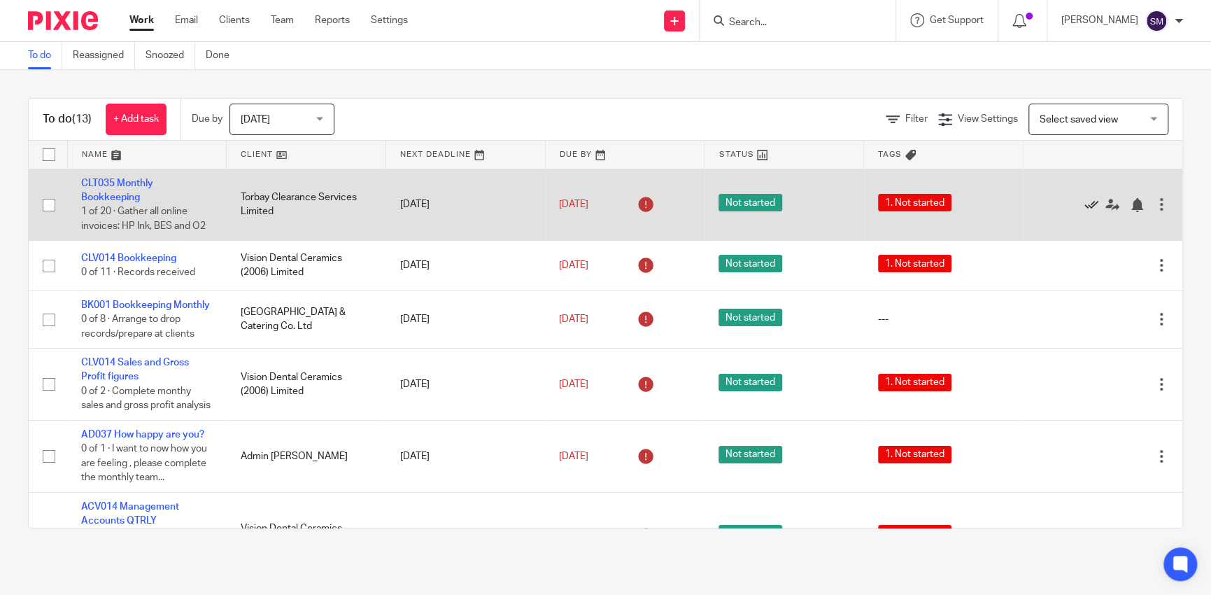
click at [1085, 199] on icon at bounding box center [1092, 205] width 14 height 14
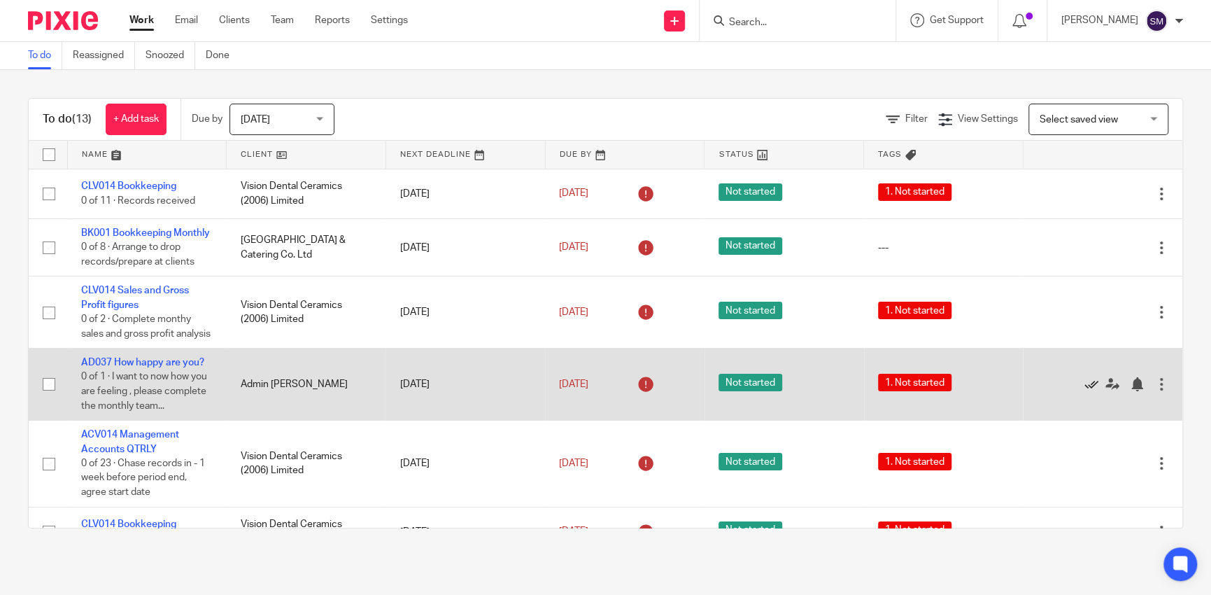
click at [1085, 391] on icon at bounding box center [1092, 384] width 14 height 14
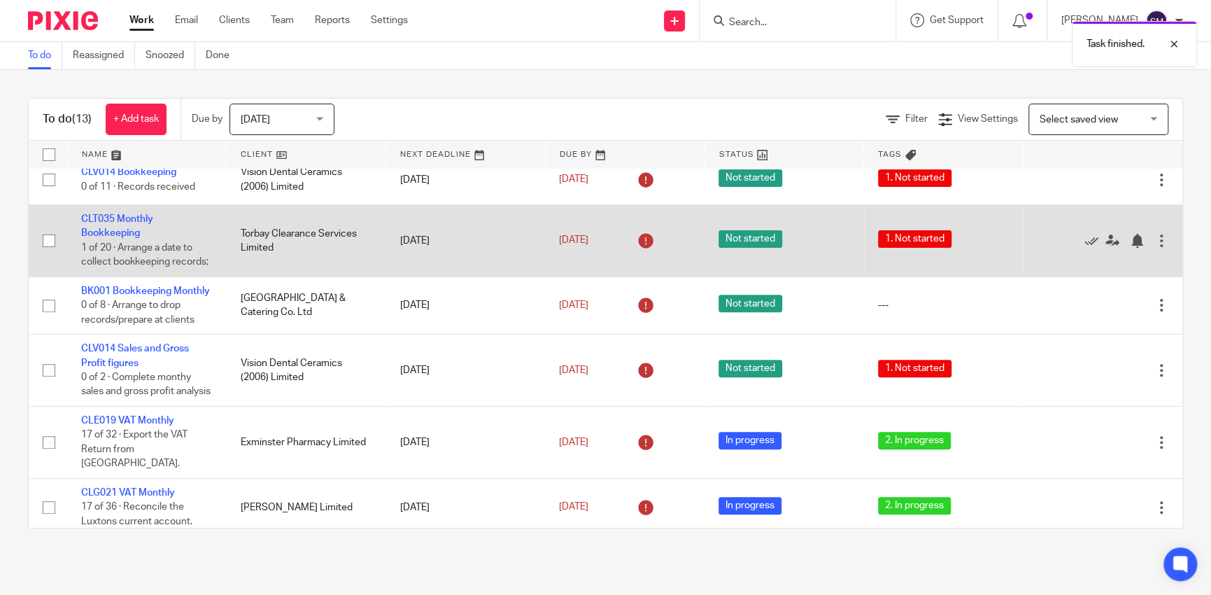
scroll to position [344, 0]
